Goal: Navigation & Orientation: Find specific page/section

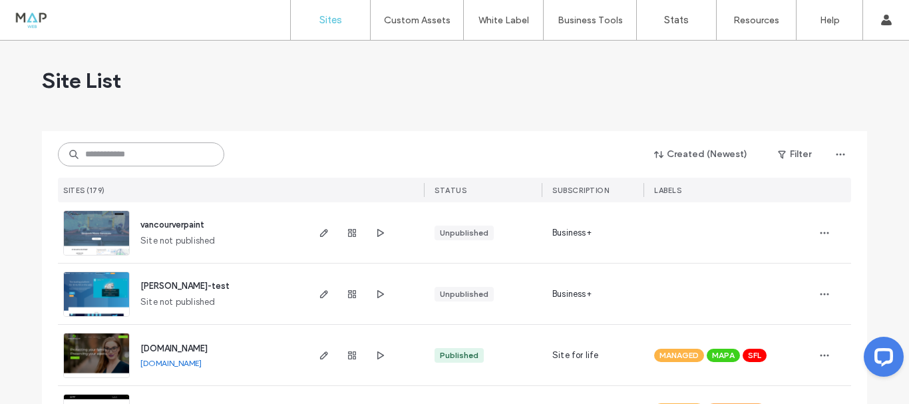
click at [152, 155] on input at bounding box center [141, 154] width 166 height 24
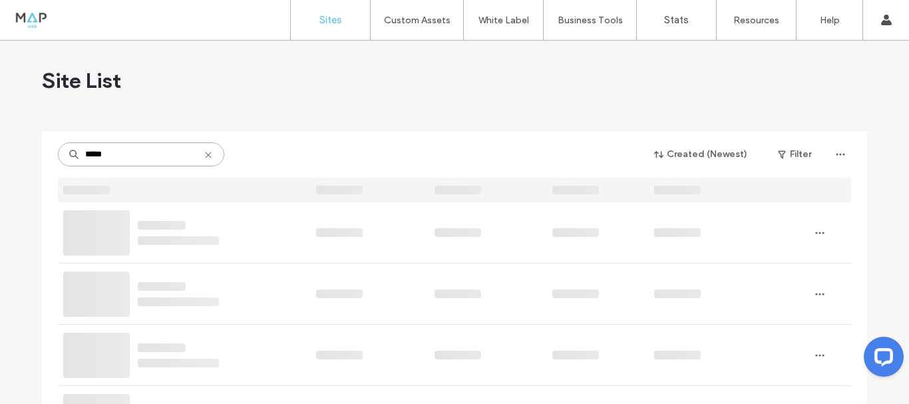
type input "*****"
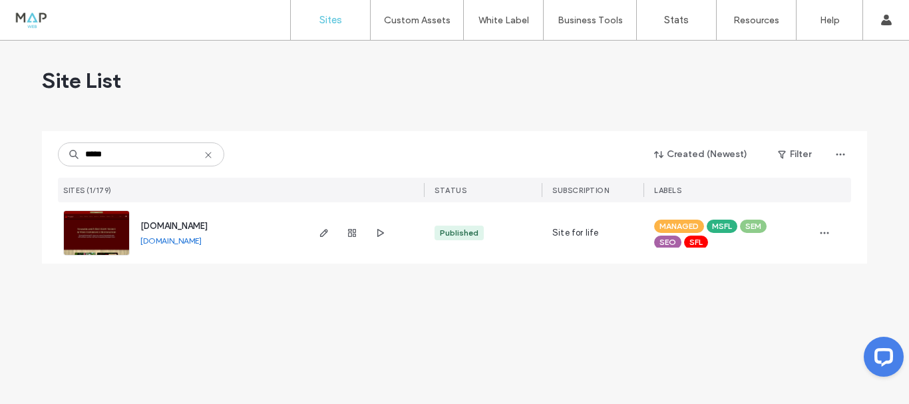
click at [208, 226] on span "www.dirtylaundry.ca" at bounding box center [173, 226] width 67 height 10
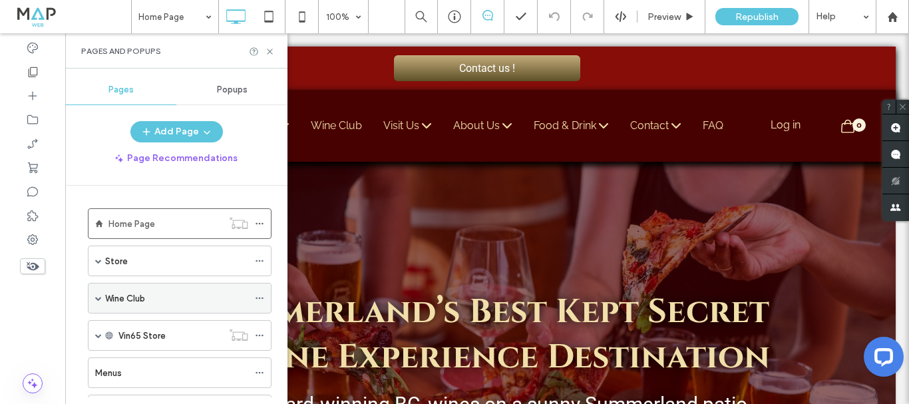
click at [137, 299] on label "Wine Club" at bounding box center [125, 298] width 40 height 23
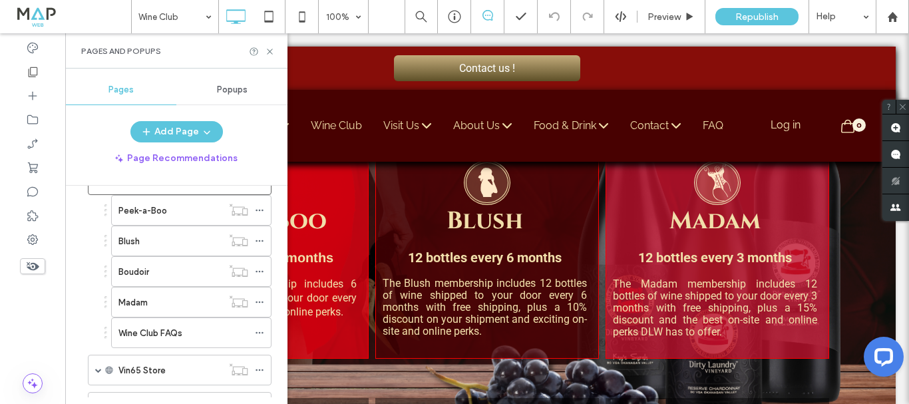
scroll to position [133, 0]
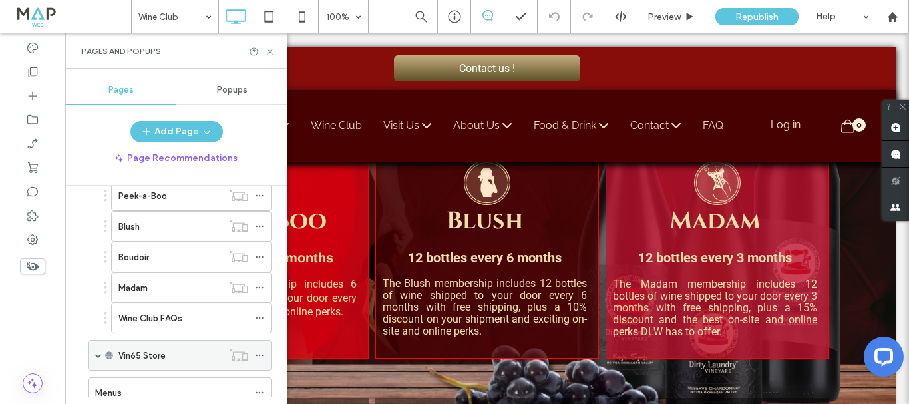
click at [142, 352] on label "Vin65 Store" at bounding box center [141, 355] width 47 height 23
click at [152, 353] on label "Vin65 Store" at bounding box center [141, 355] width 47 height 23
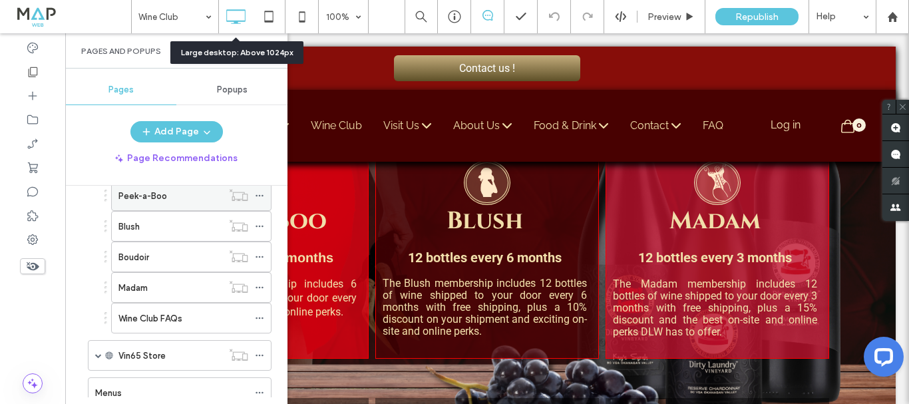
click at [134, 199] on label "Peek-a-Boo" at bounding box center [142, 195] width 49 height 23
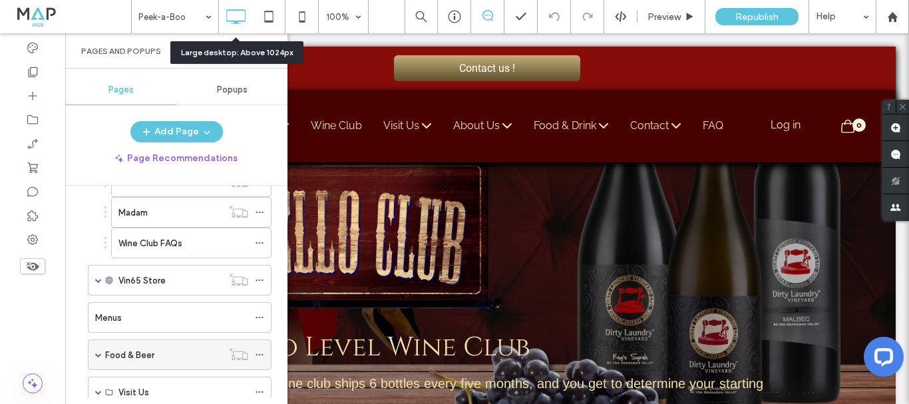
scroll to position [266, 0]
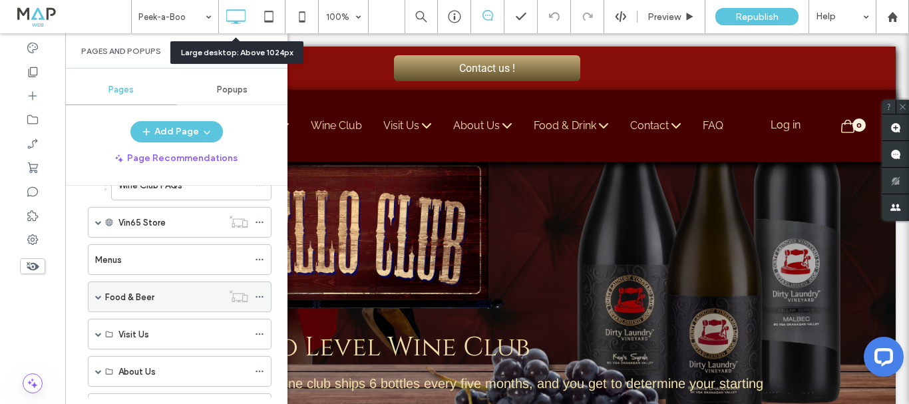
click at [141, 295] on label "Food & Beer" at bounding box center [129, 296] width 49 height 23
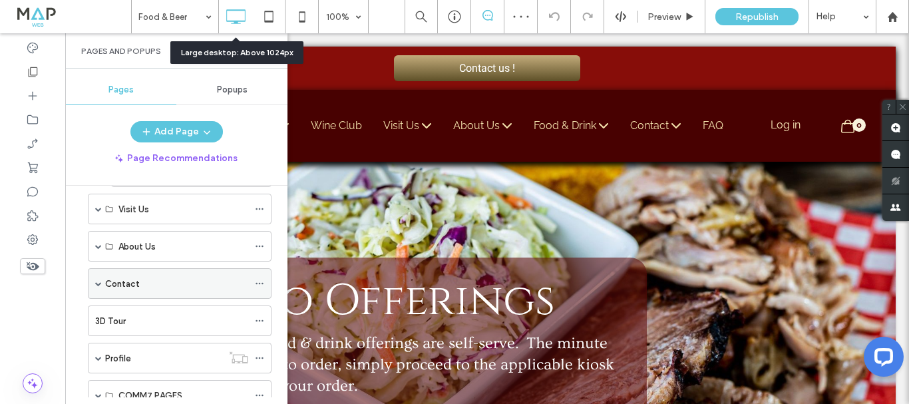
scroll to position [665, 0]
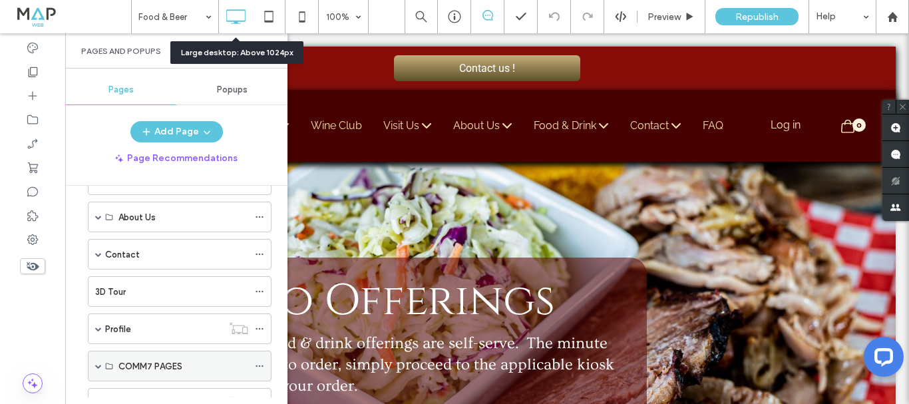
click at [150, 365] on label "COMM7 PAGES" at bounding box center [150, 366] width 64 height 23
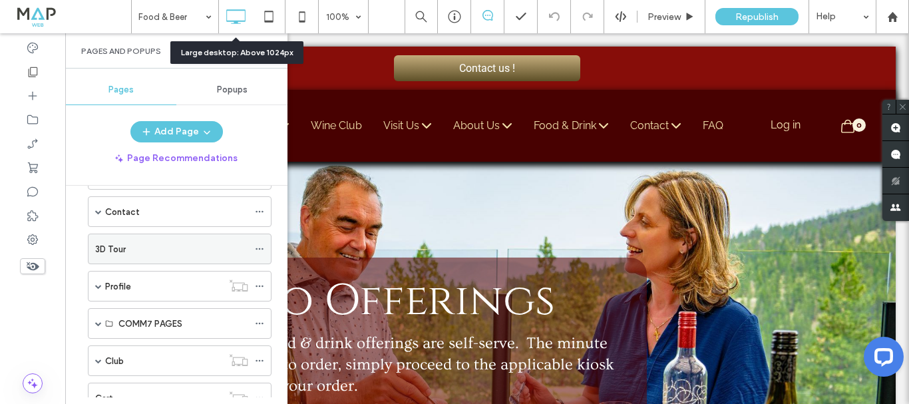
scroll to position [798, 0]
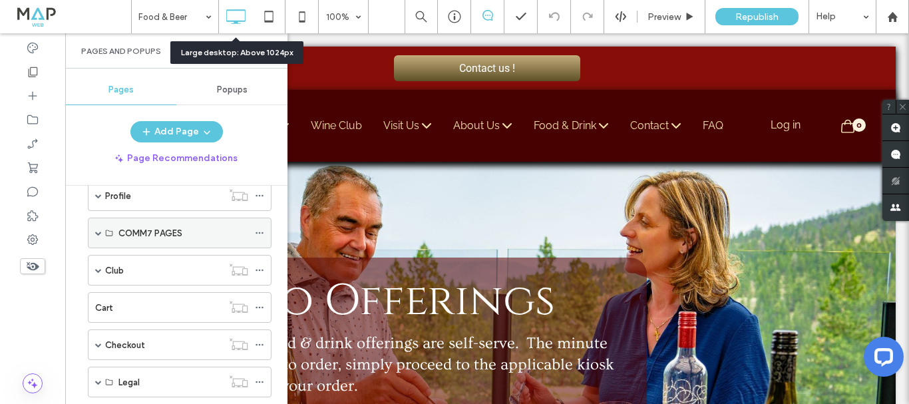
click at [98, 237] on span at bounding box center [98, 232] width 7 height 29
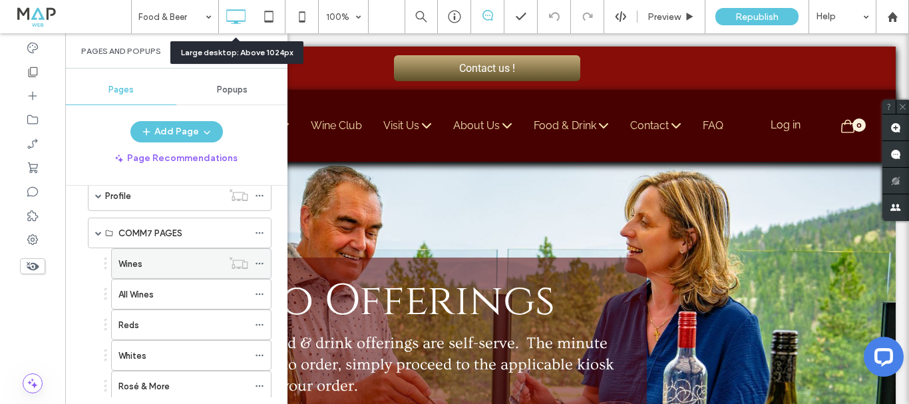
click at [154, 269] on div "Wines" at bounding box center [170, 264] width 104 height 14
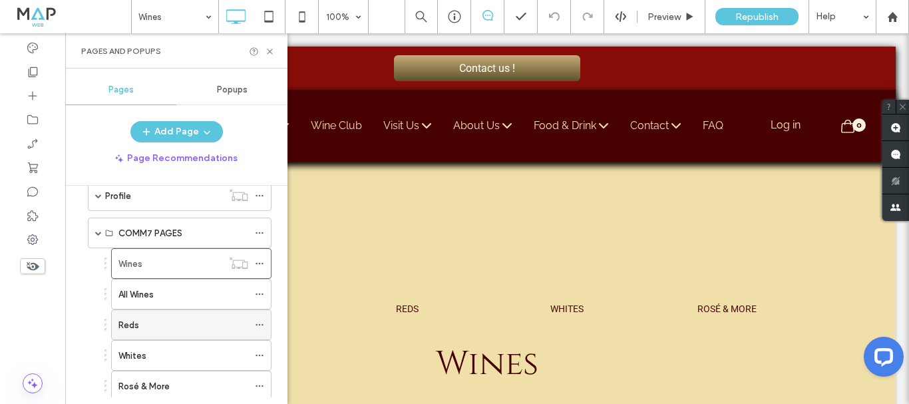
click at [150, 321] on div "Reds" at bounding box center [183, 325] width 130 height 14
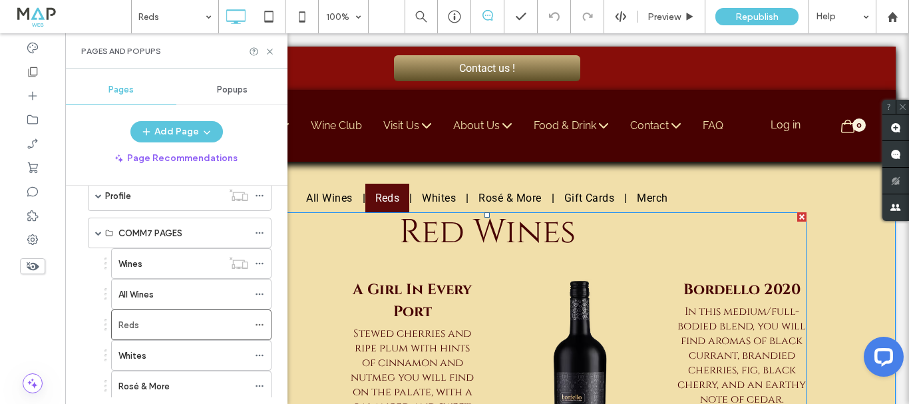
scroll to position [133, 0]
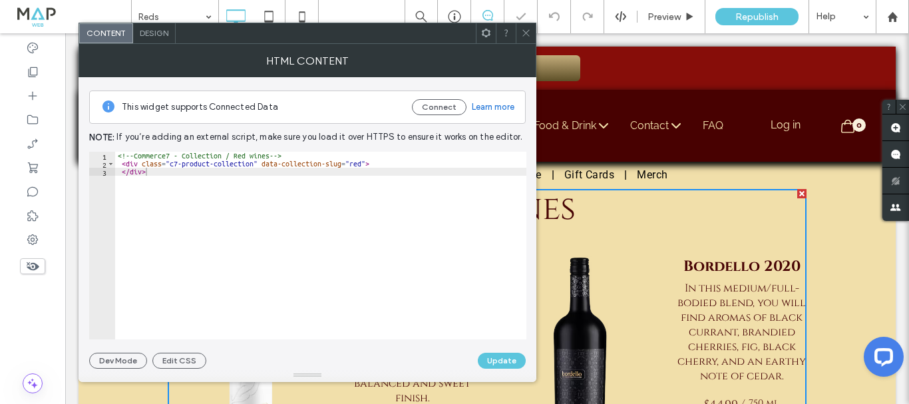
scroll to position [134, 0]
click at [526, 38] on span at bounding box center [526, 33] width 10 height 20
